Goal: Information Seeking & Learning: Check status

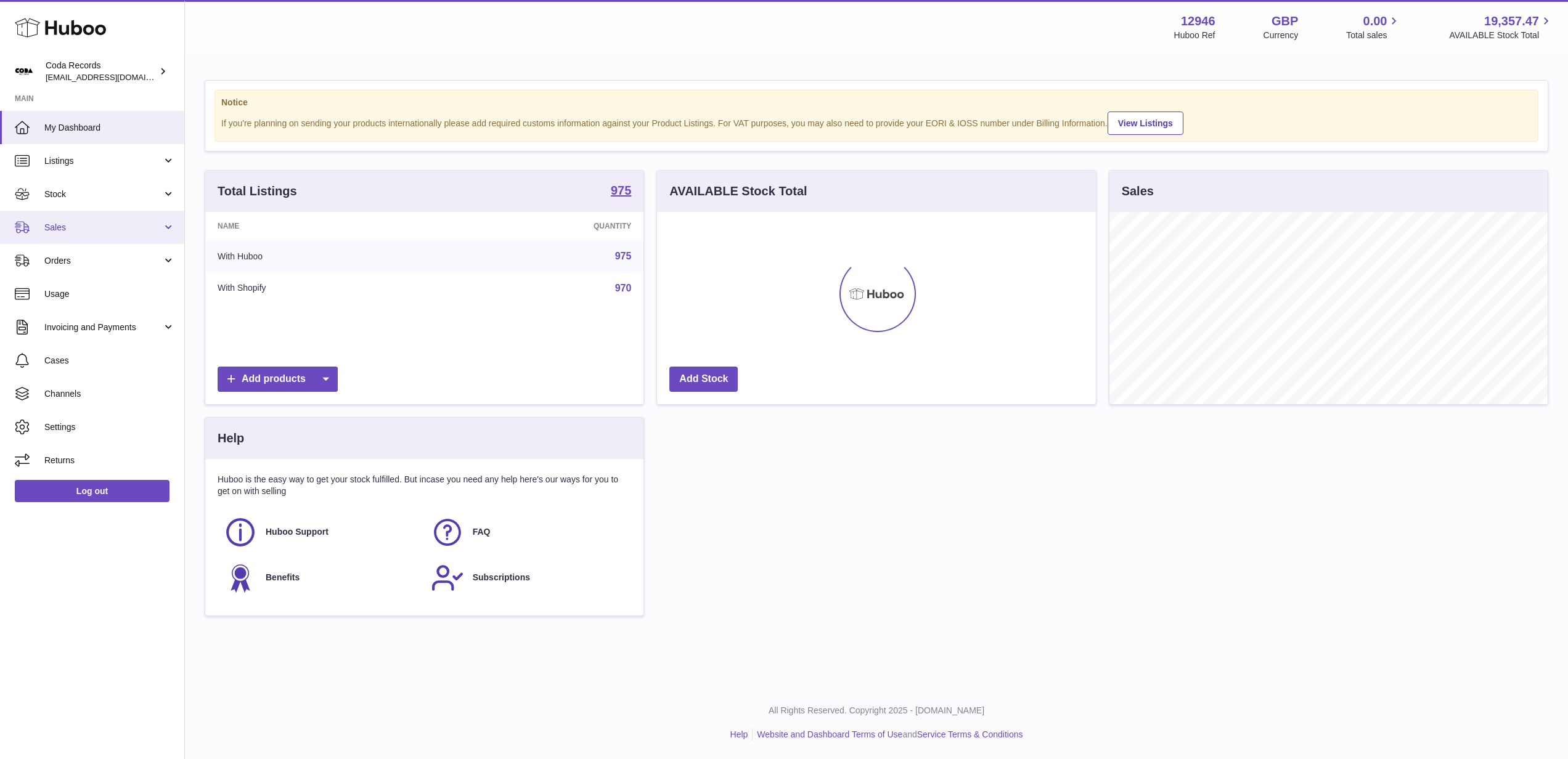
scroll to position [192, 438]
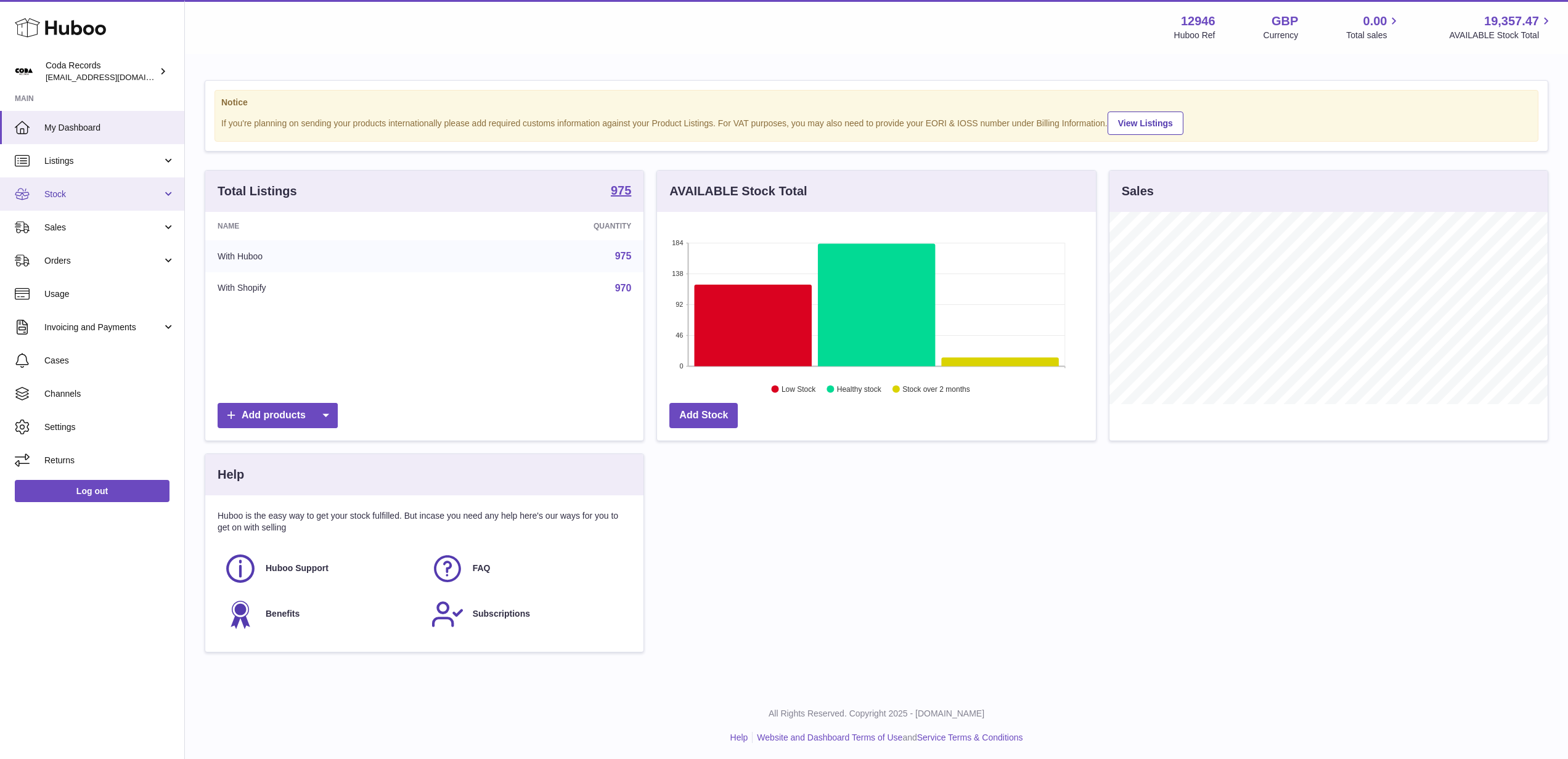
click at [108, 194] on span "Stock" at bounding box center [103, 194] width 118 height 12
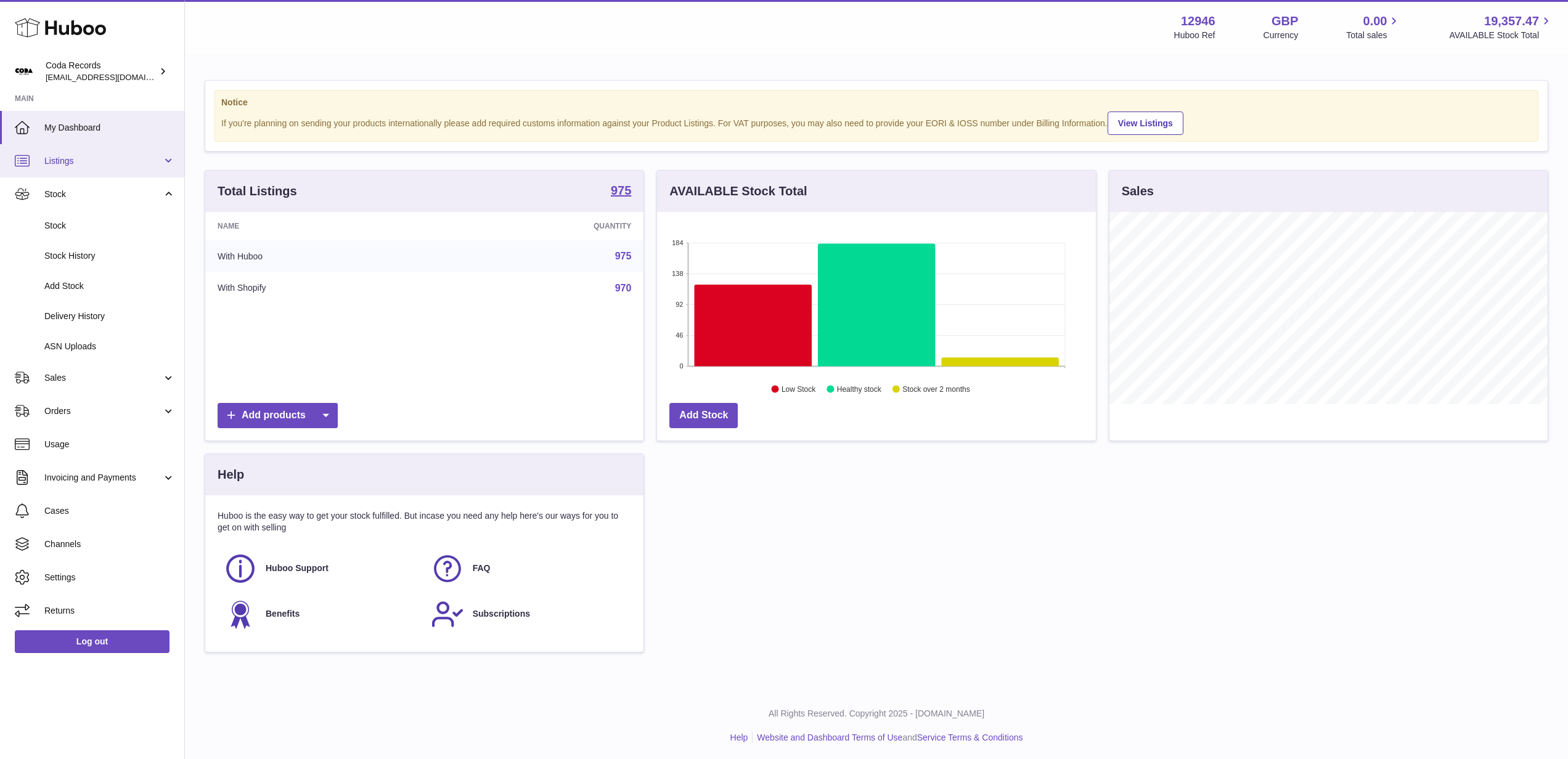
scroll to position [2, 0]
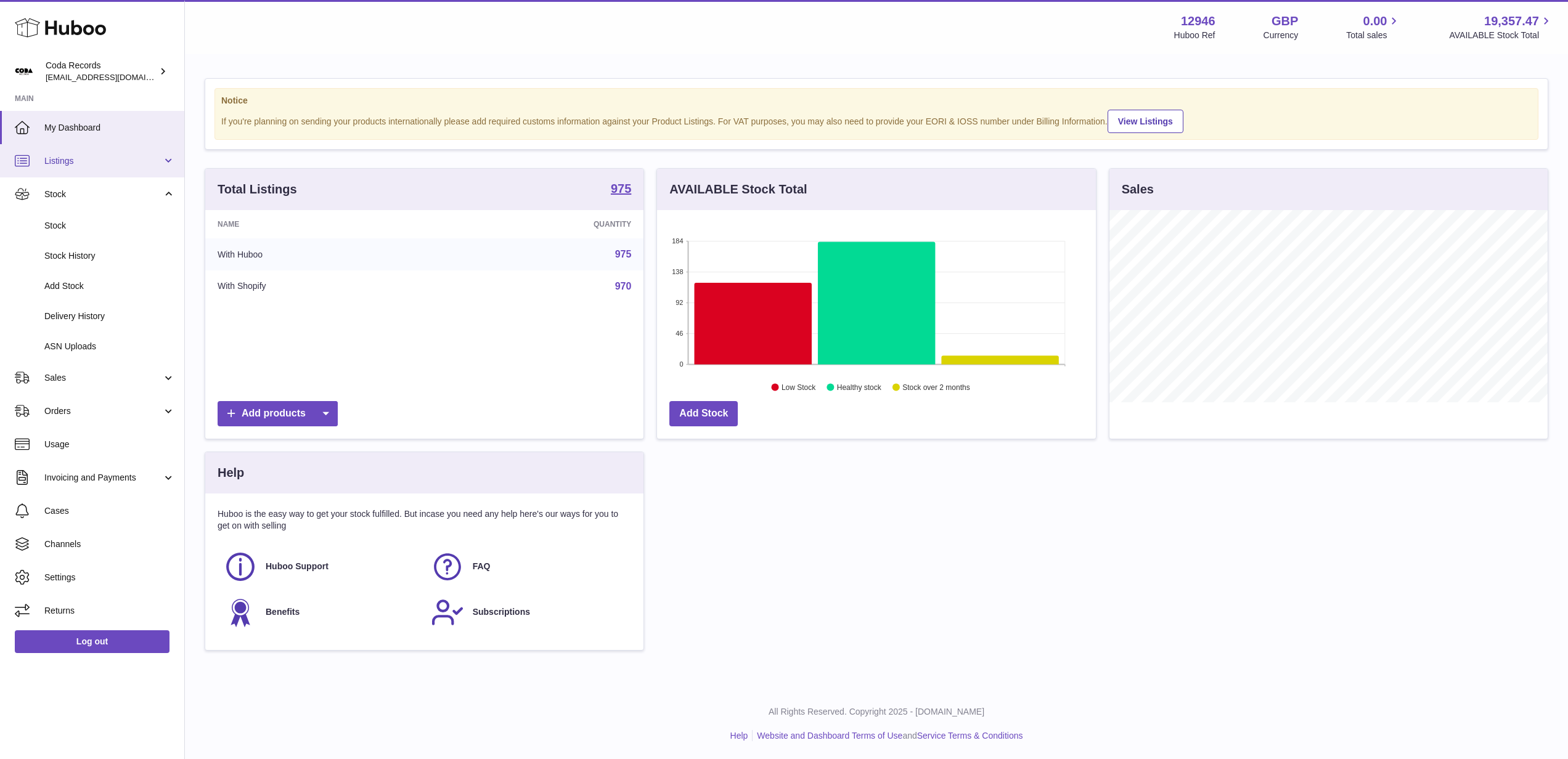
drag, startPoint x: 113, startPoint y: 162, endPoint x: 114, endPoint y: 169, distance: 7.1
click at [113, 162] on span "Listings" at bounding box center [103, 161] width 118 height 12
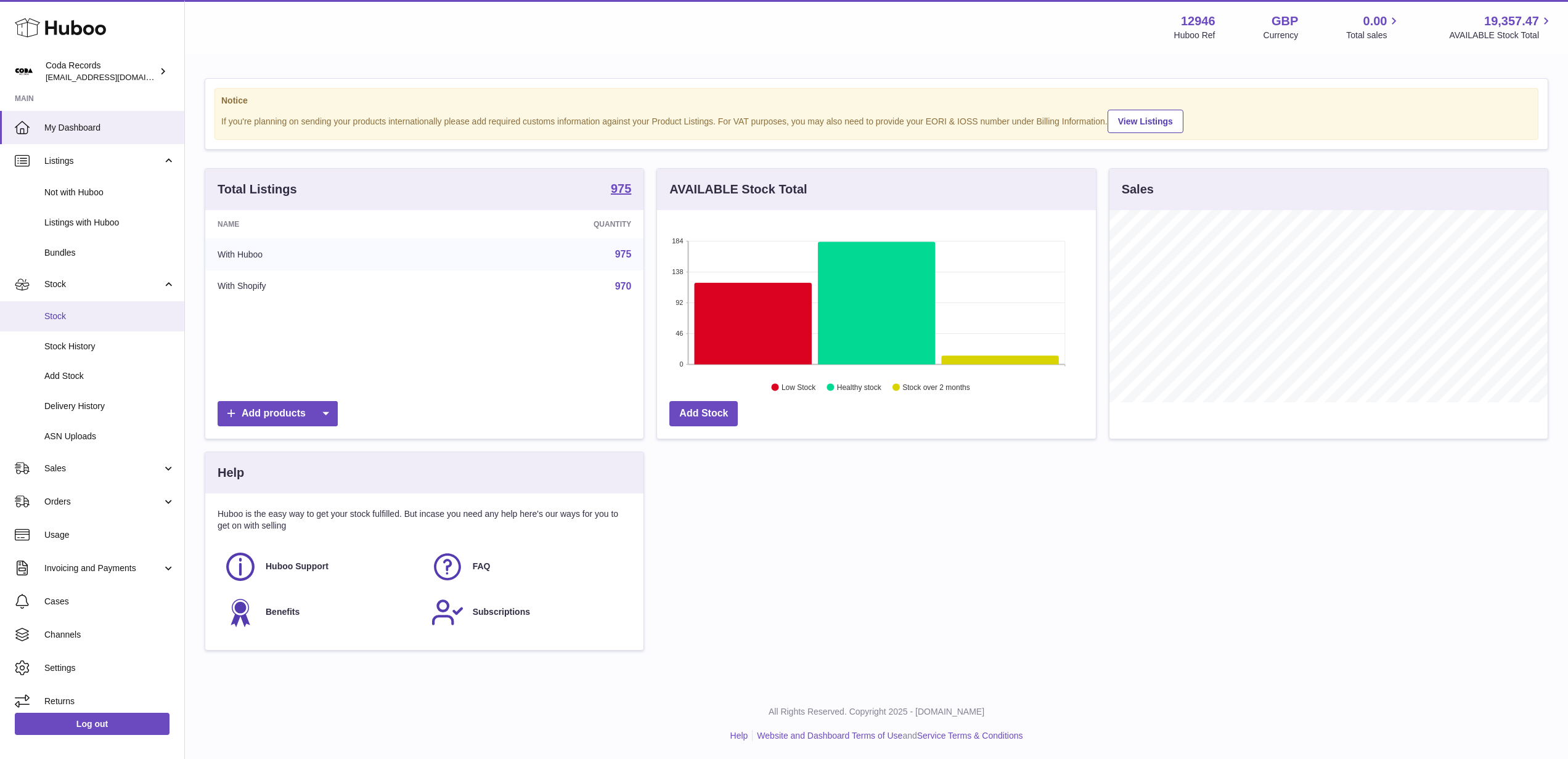
scroll to position [0, 0]
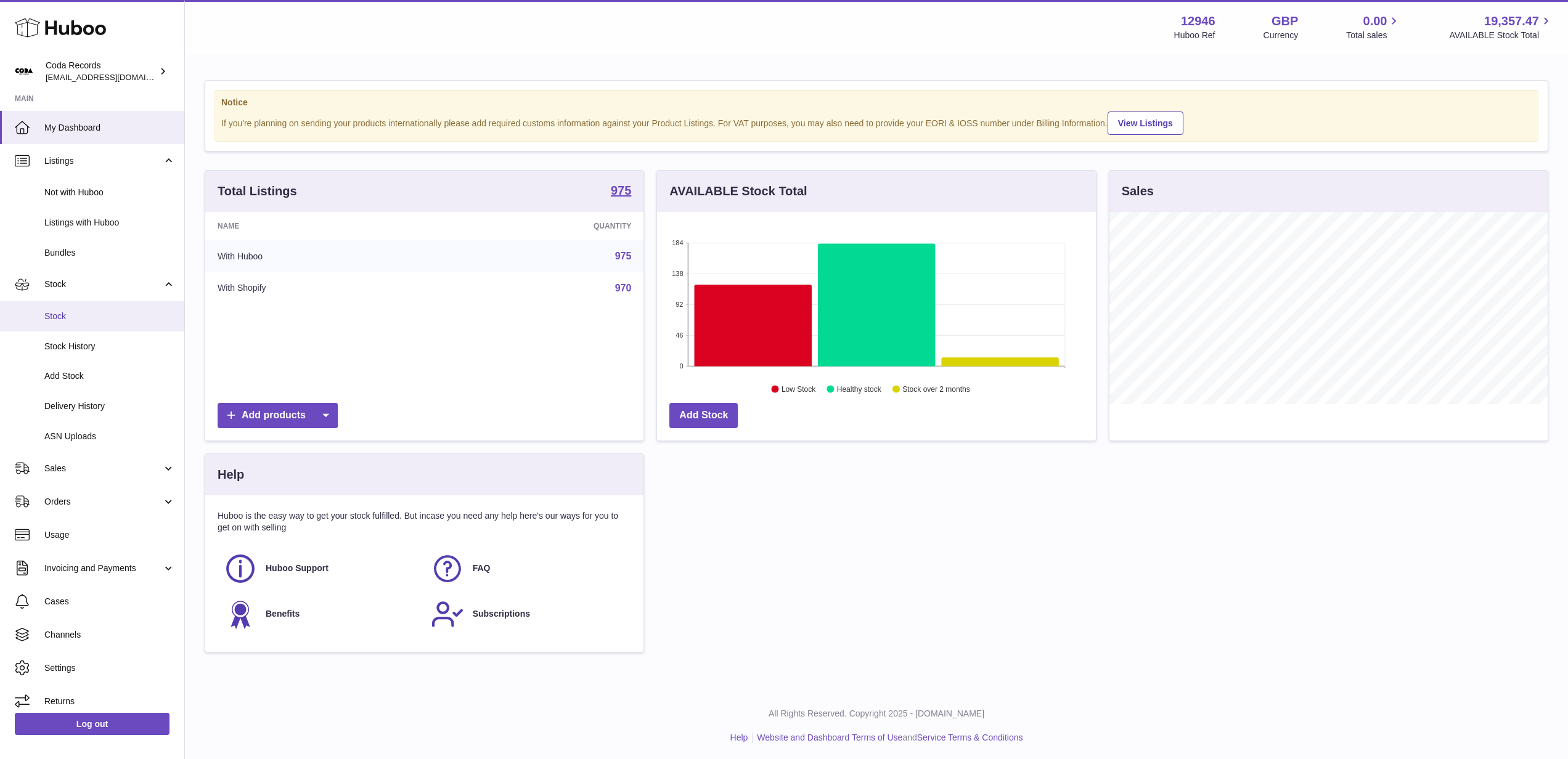
click at [83, 322] on link "Stock" at bounding box center [92, 317] width 184 height 30
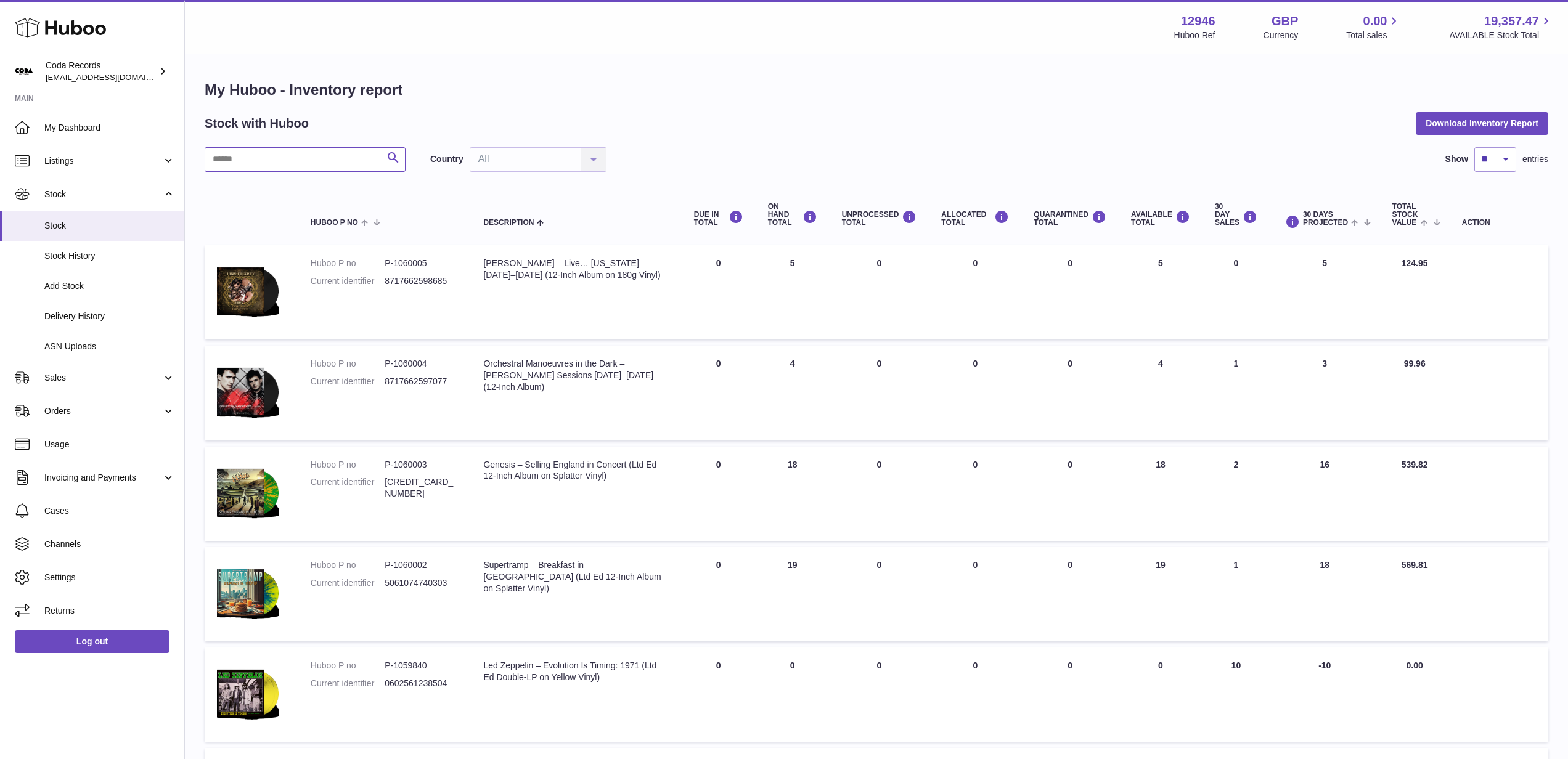
drag, startPoint x: 353, startPoint y: 157, endPoint x: 381, endPoint y: 164, distance: 28.9
click at [361, 159] on input "text" at bounding box center [304, 160] width 201 height 25
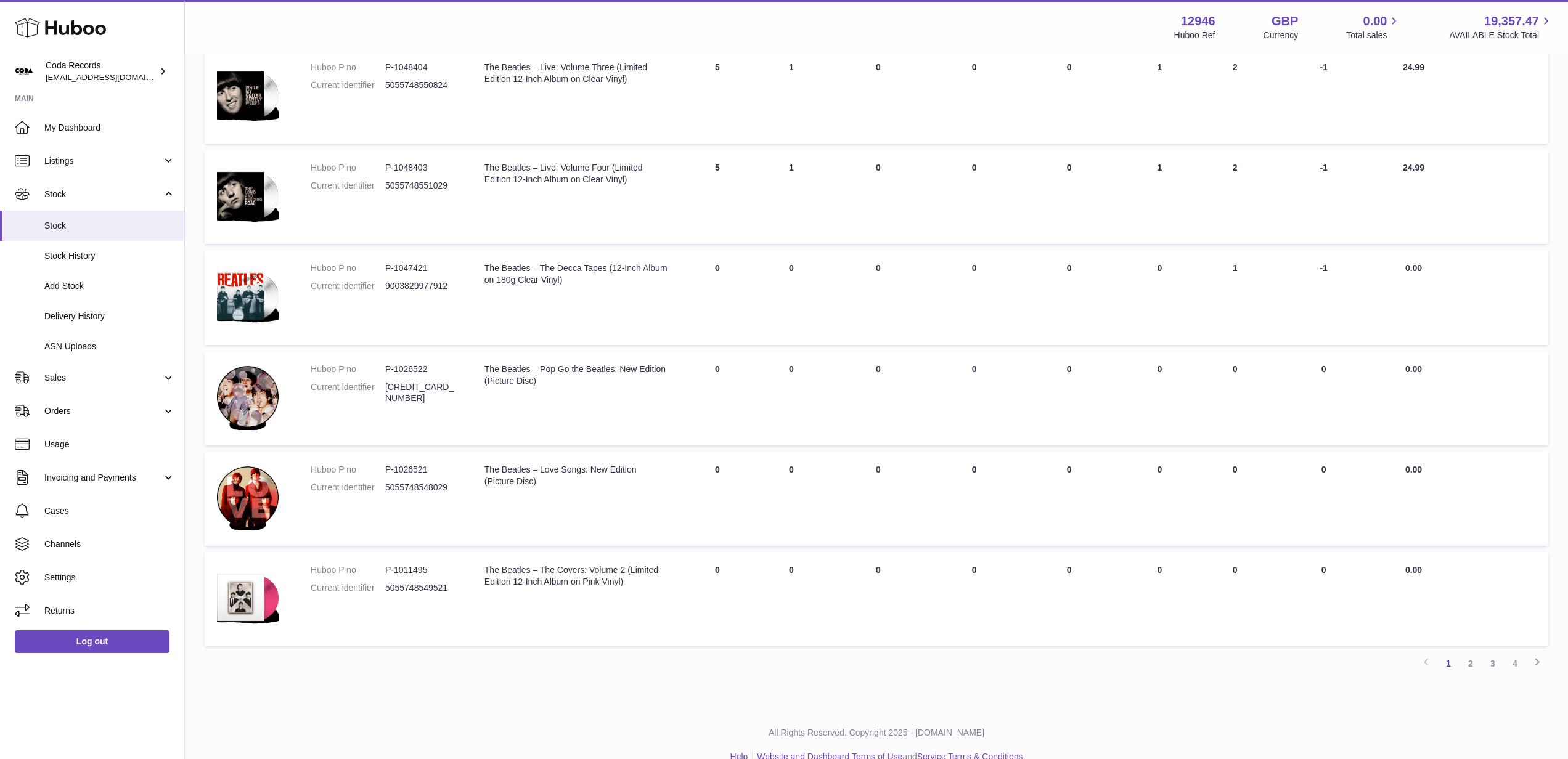
scroll to position [620, 0]
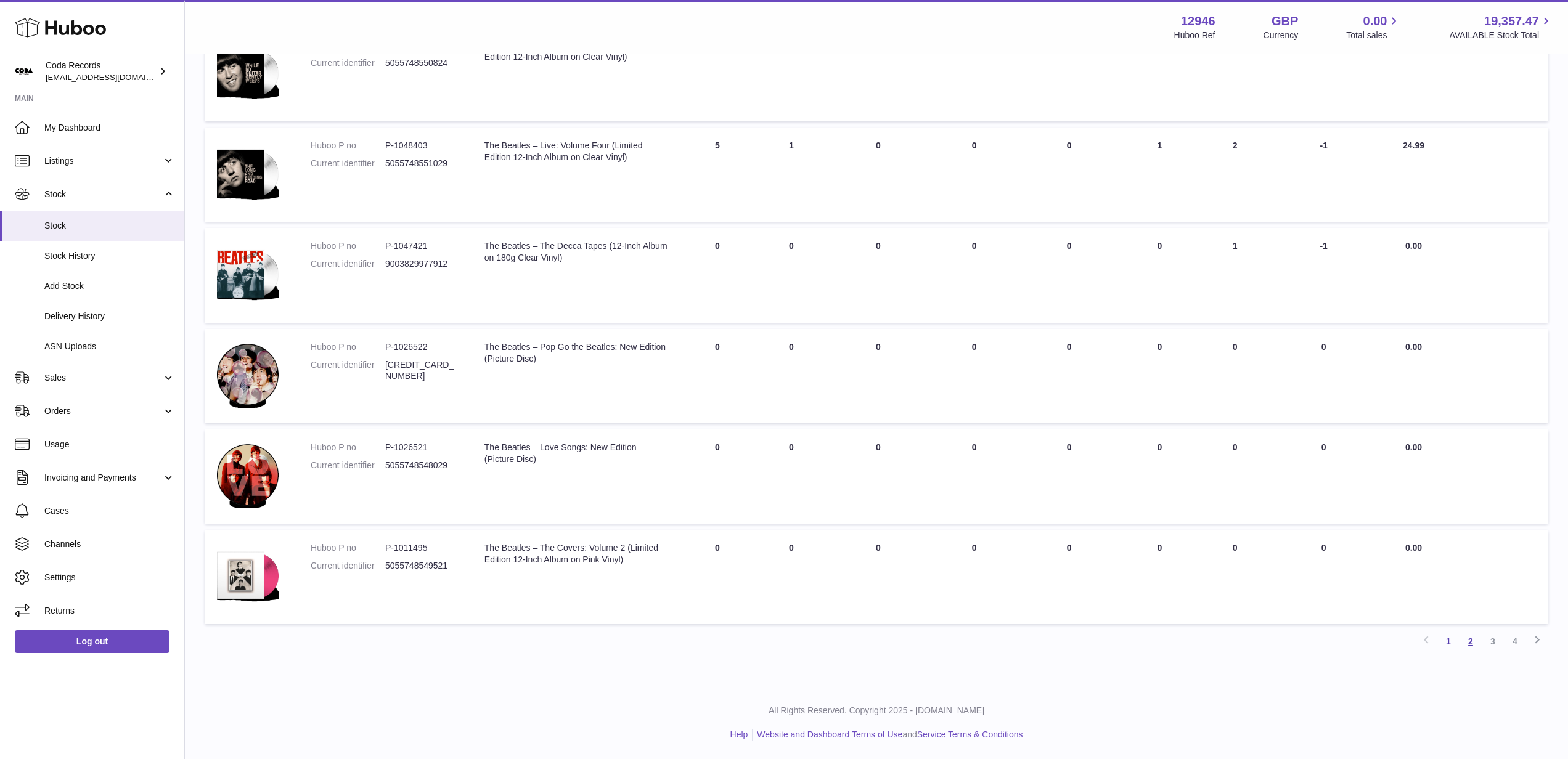
type input "*******"
click at [1471, 644] on link "2" at bounding box center [1470, 641] width 23 height 22
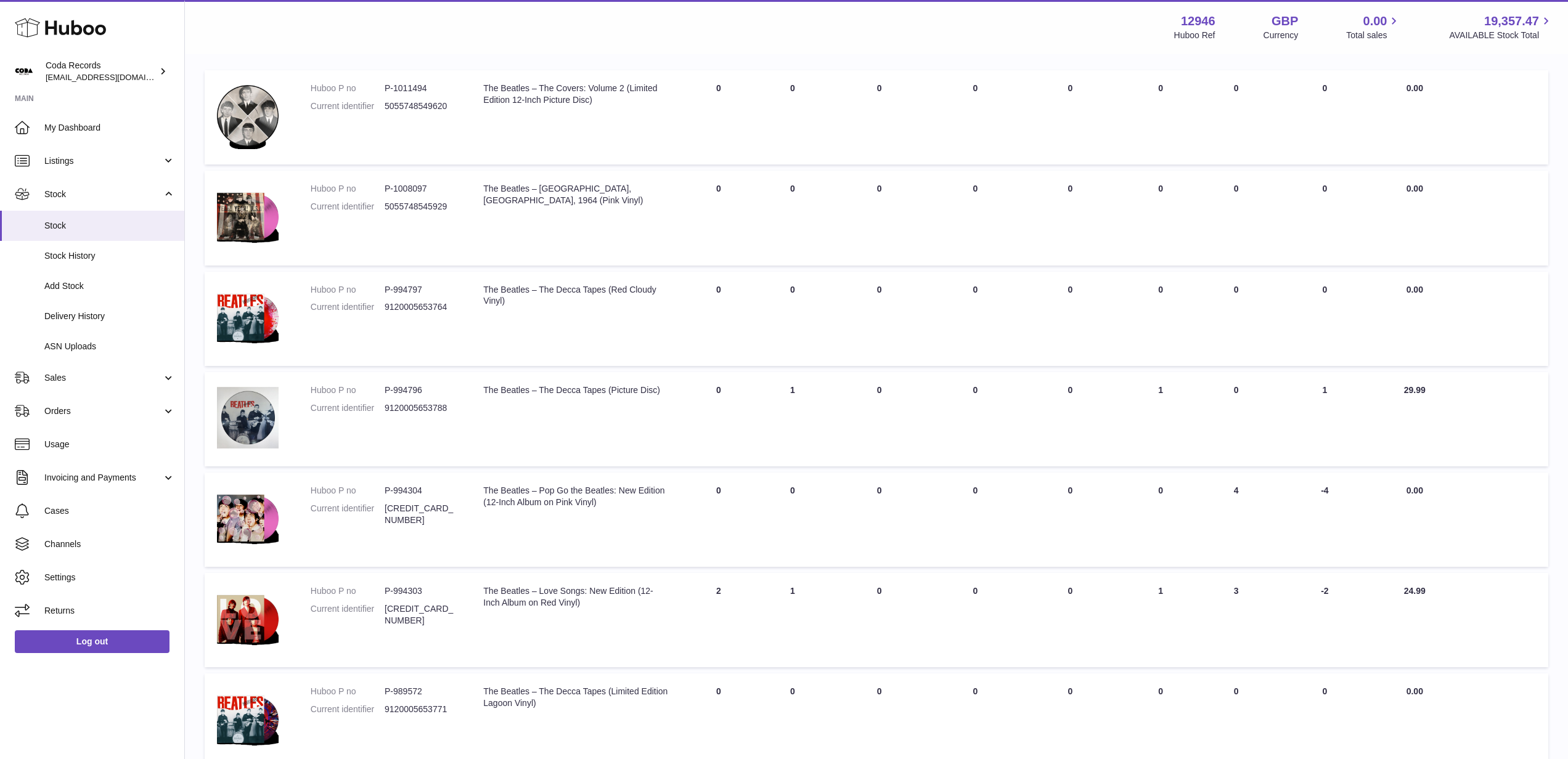
scroll to position [179, 0]
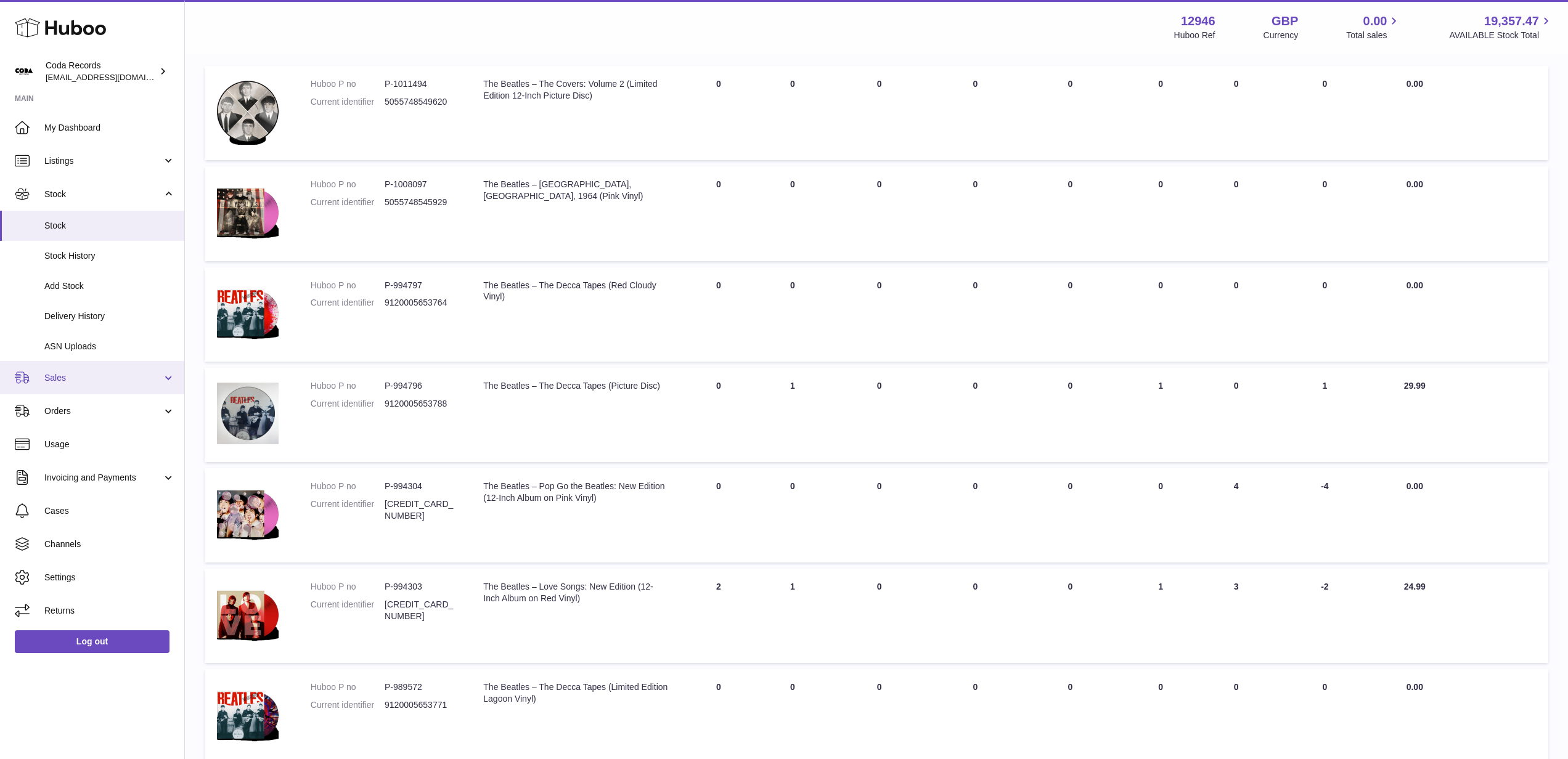
click at [111, 379] on span "Sales" at bounding box center [103, 378] width 118 height 12
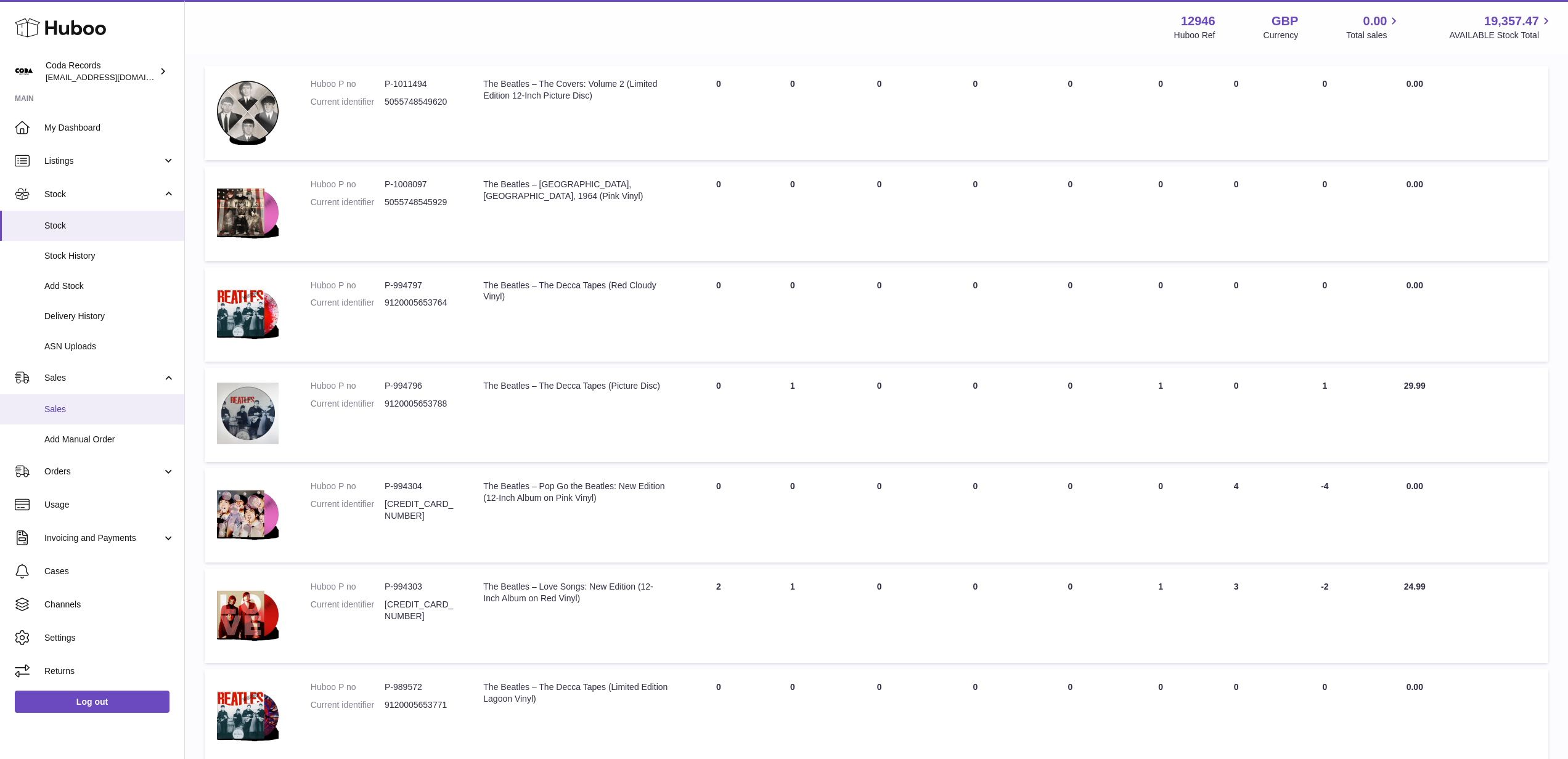
click at [105, 402] on link "Sales" at bounding box center [92, 409] width 184 height 30
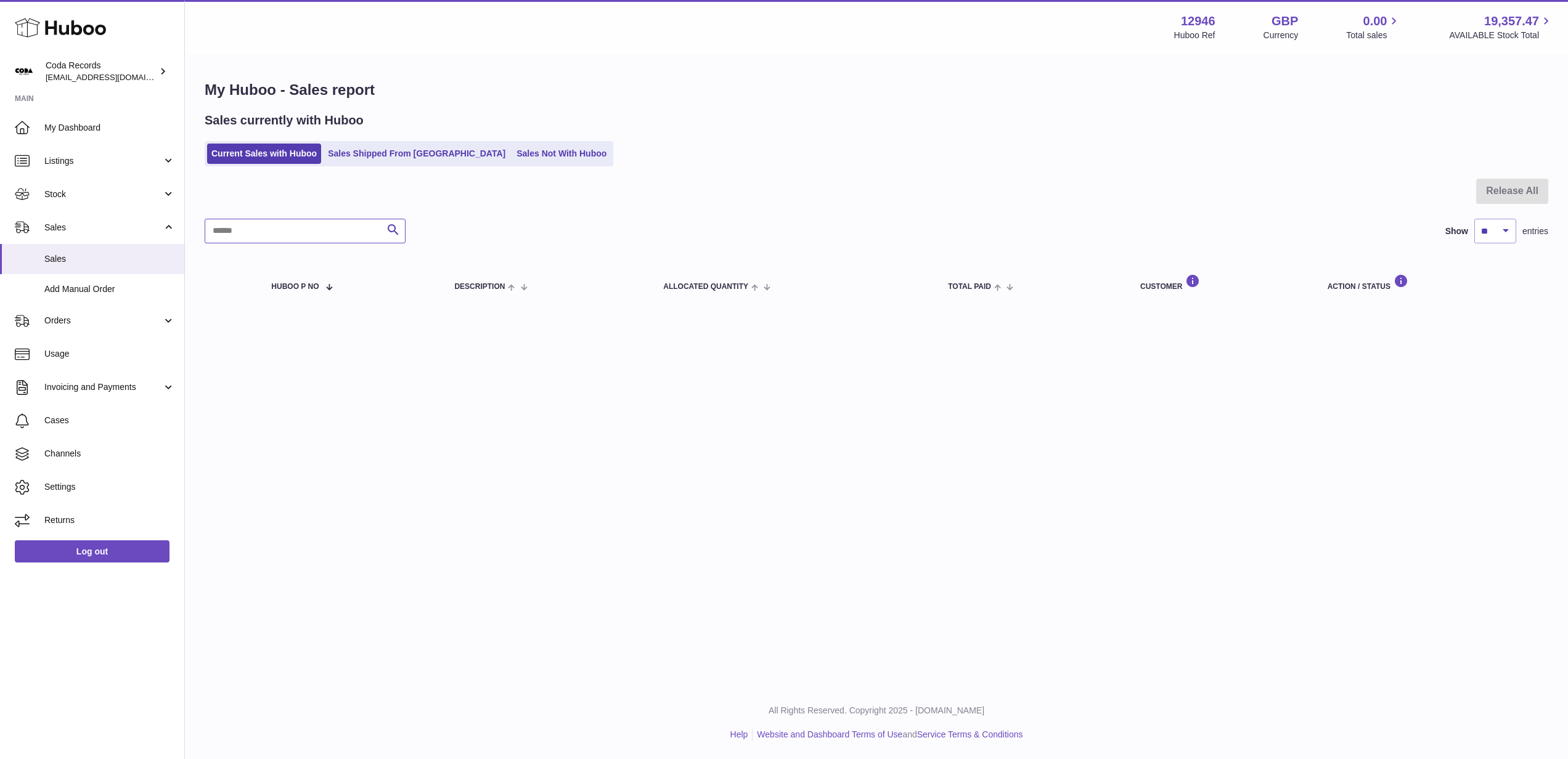
drag, startPoint x: 333, startPoint y: 228, endPoint x: 325, endPoint y: 228, distance: 8.0
click at [333, 229] on input "text" at bounding box center [304, 231] width 201 height 25
click at [81, 193] on span "Stock" at bounding box center [103, 194] width 118 height 12
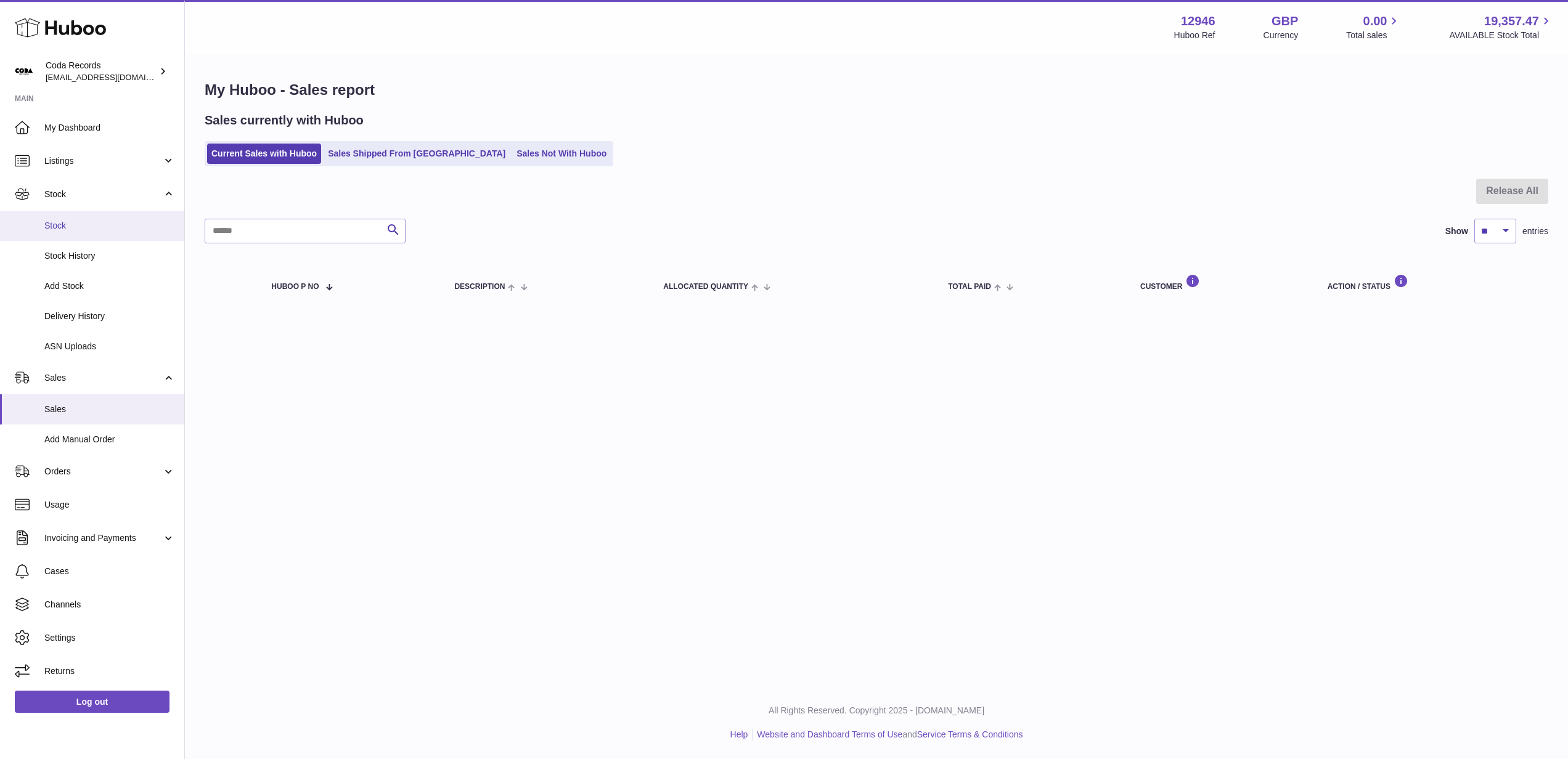
click at [109, 228] on span "Stock" at bounding box center [109, 226] width 131 height 12
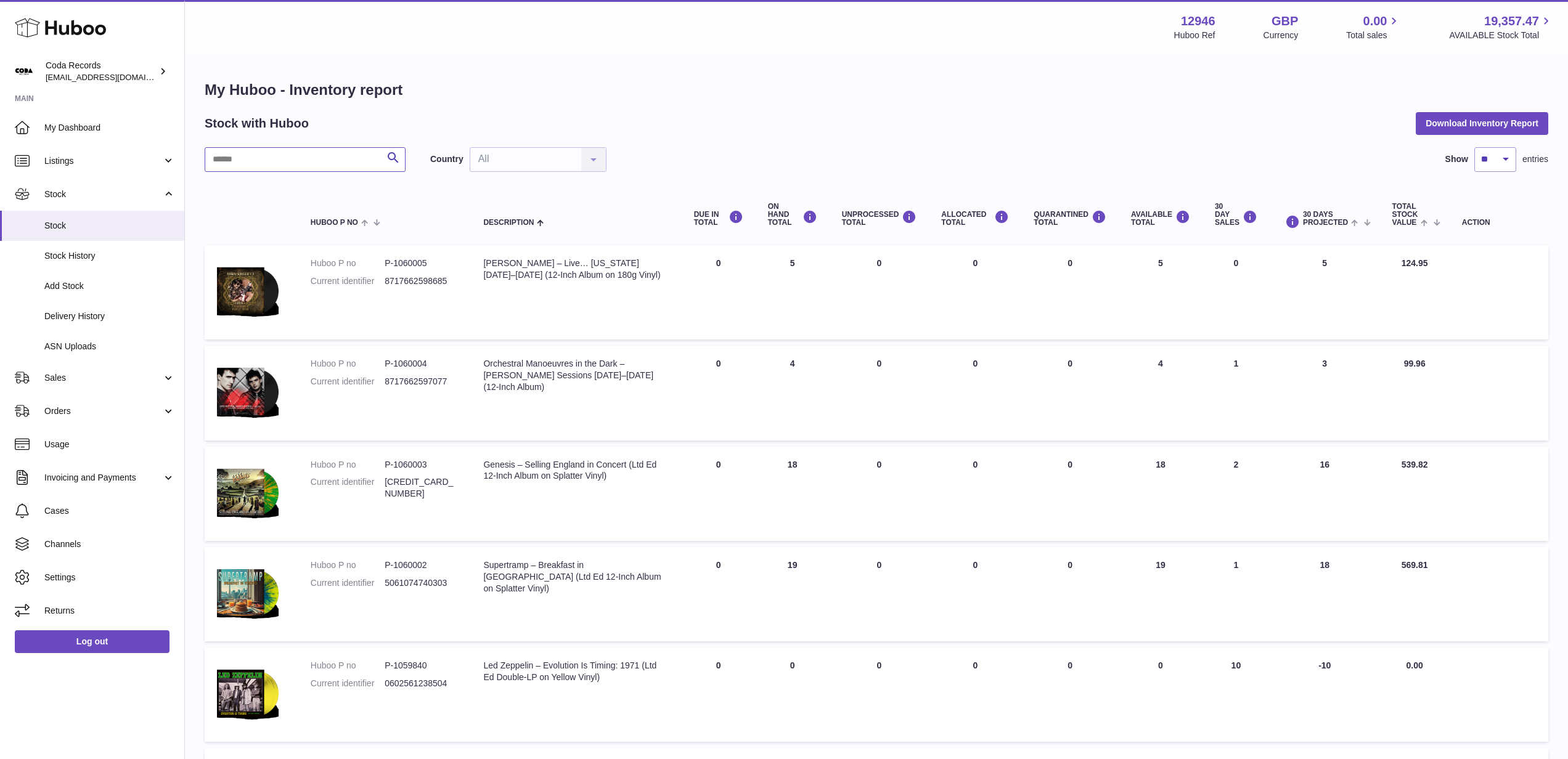
click at [297, 159] on input "text" at bounding box center [304, 160] width 201 height 25
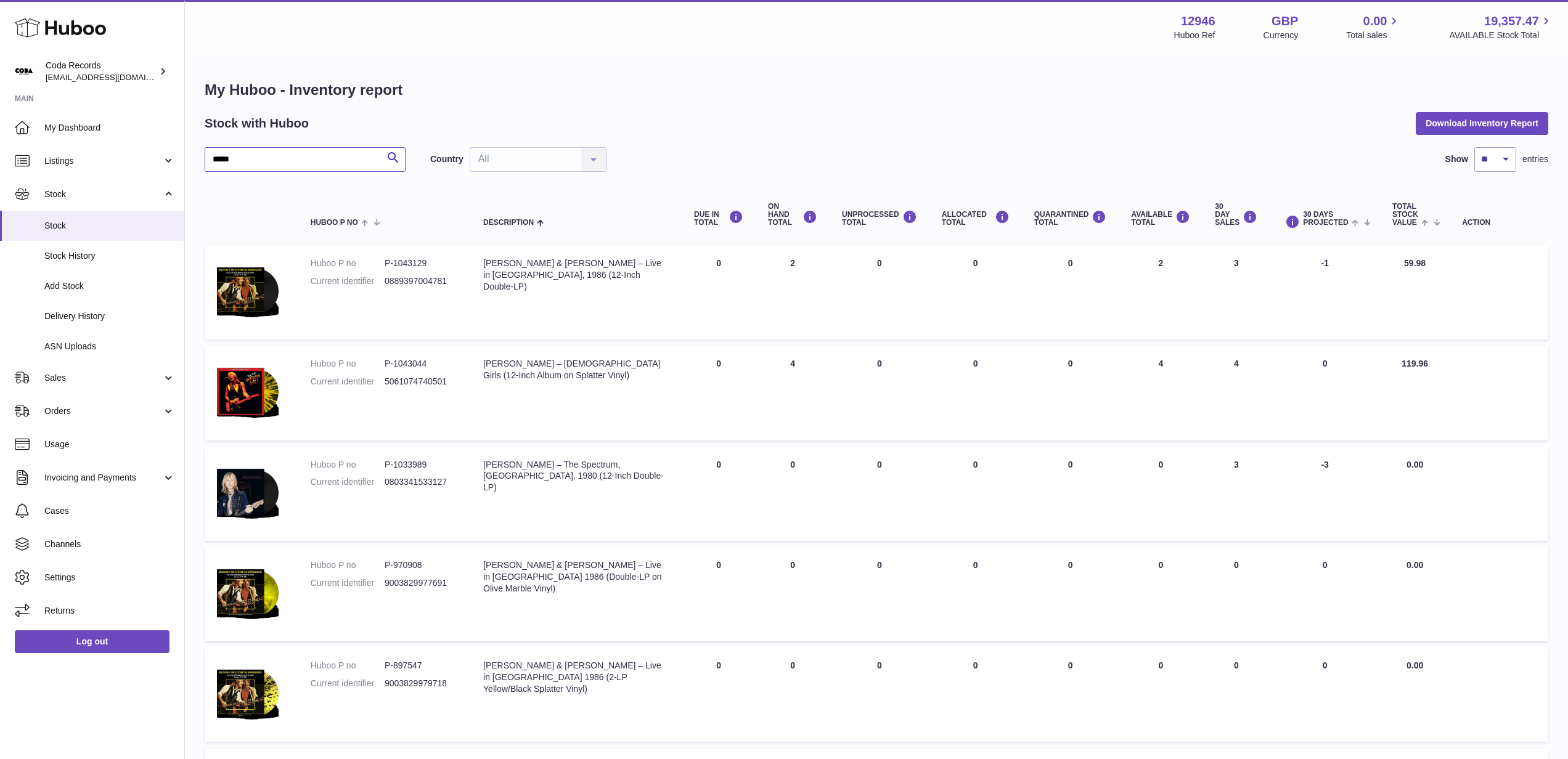
type input "*****"
